Goal: Task Accomplishment & Management: Use online tool/utility

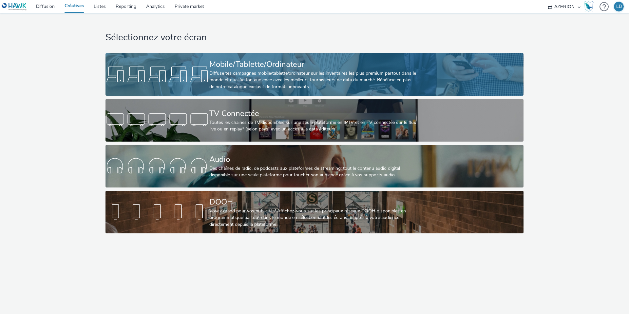
click at [170, 62] on link "Mobile/Tablette/Ordinateur Diffuse tes campagnes mobile/tablette/ordinateur sur…" at bounding box center [314, 74] width 418 height 43
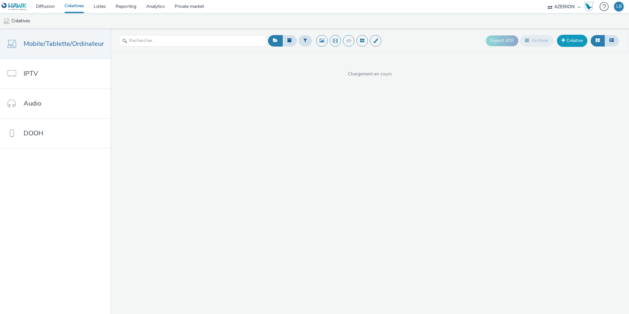
click at [570, 38] on link "Créative" at bounding box center [572, 41] width 30 height 12
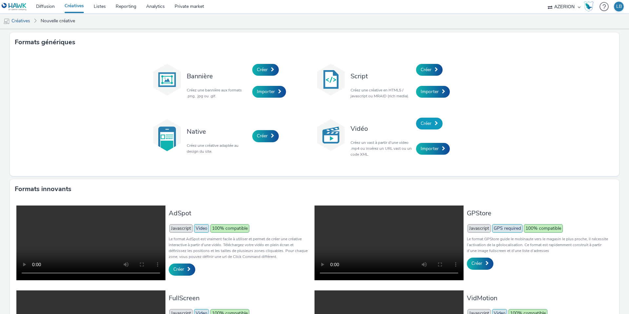
click at [435, 126] on link "Créer" at bounding box center [429, 124] width 27 height 12
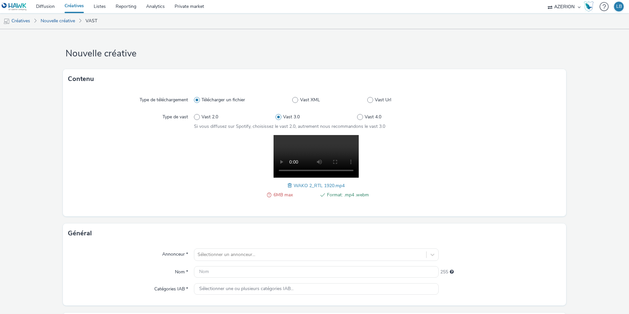
click at [289, 184] on span at bounding box center [291, 185] width 6 height 7
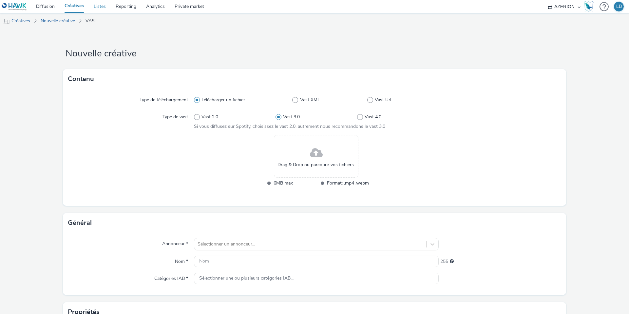
click at [104, 6] on link "Listes" at bounding box center [100, 6] width 22 height 13
